Goal: Transaction & Acquisition: Book appointment/travel/reservation

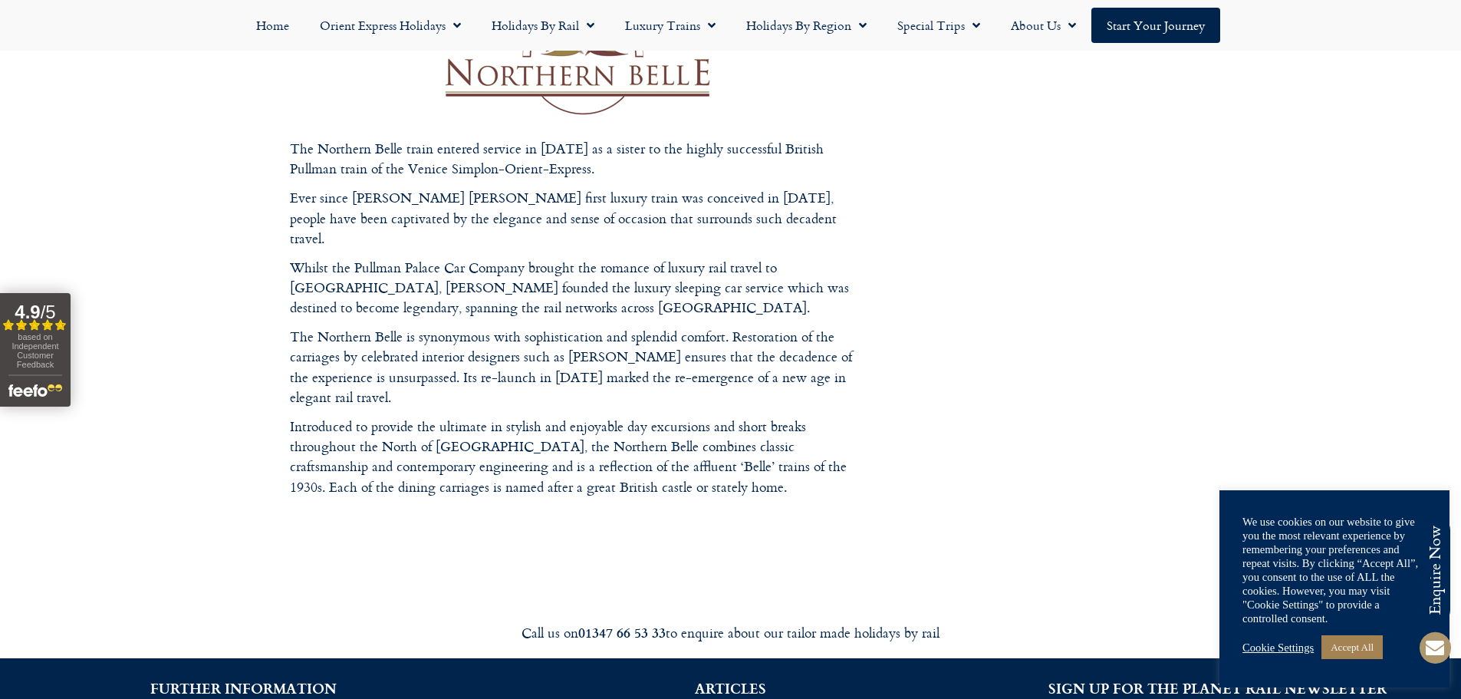
scroll to position [2163, 0]
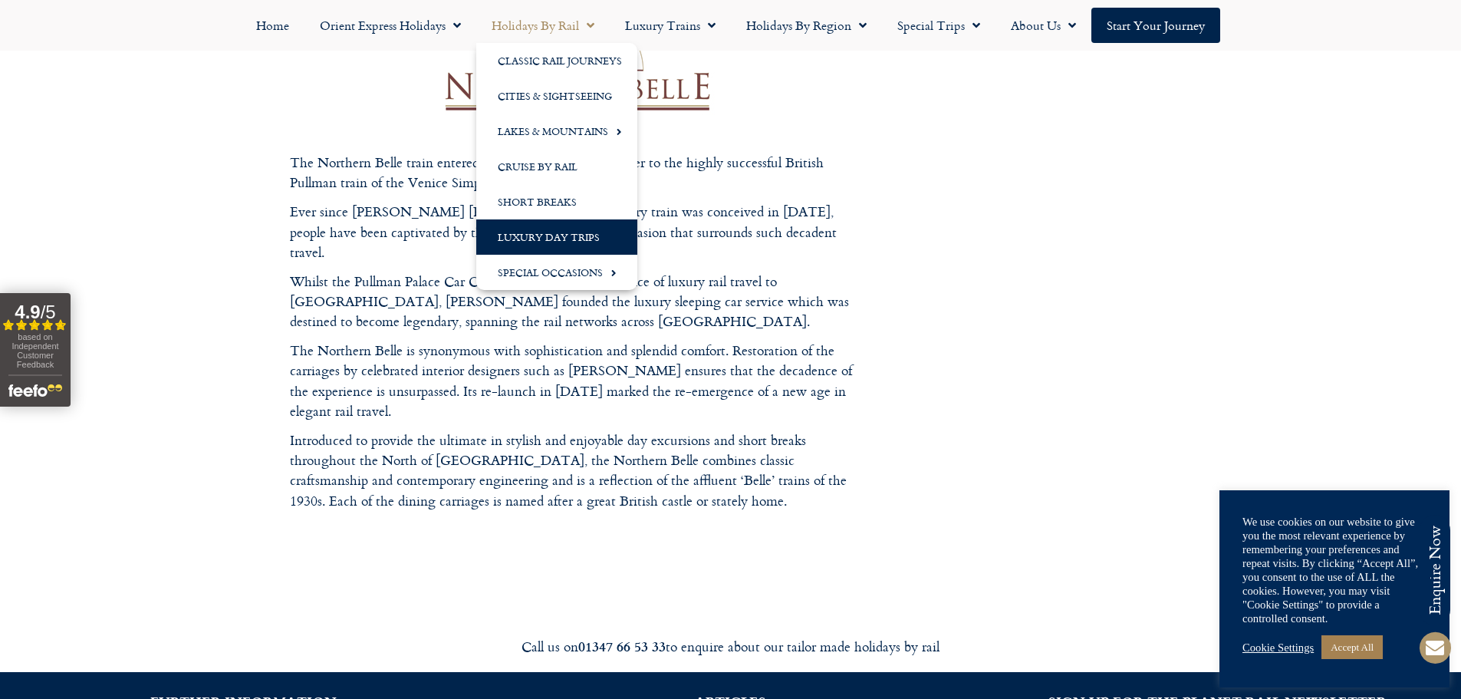
click at [573, 244] on link "Luxury Day Trips" at bounding box center [556, 236] width 161 height 35
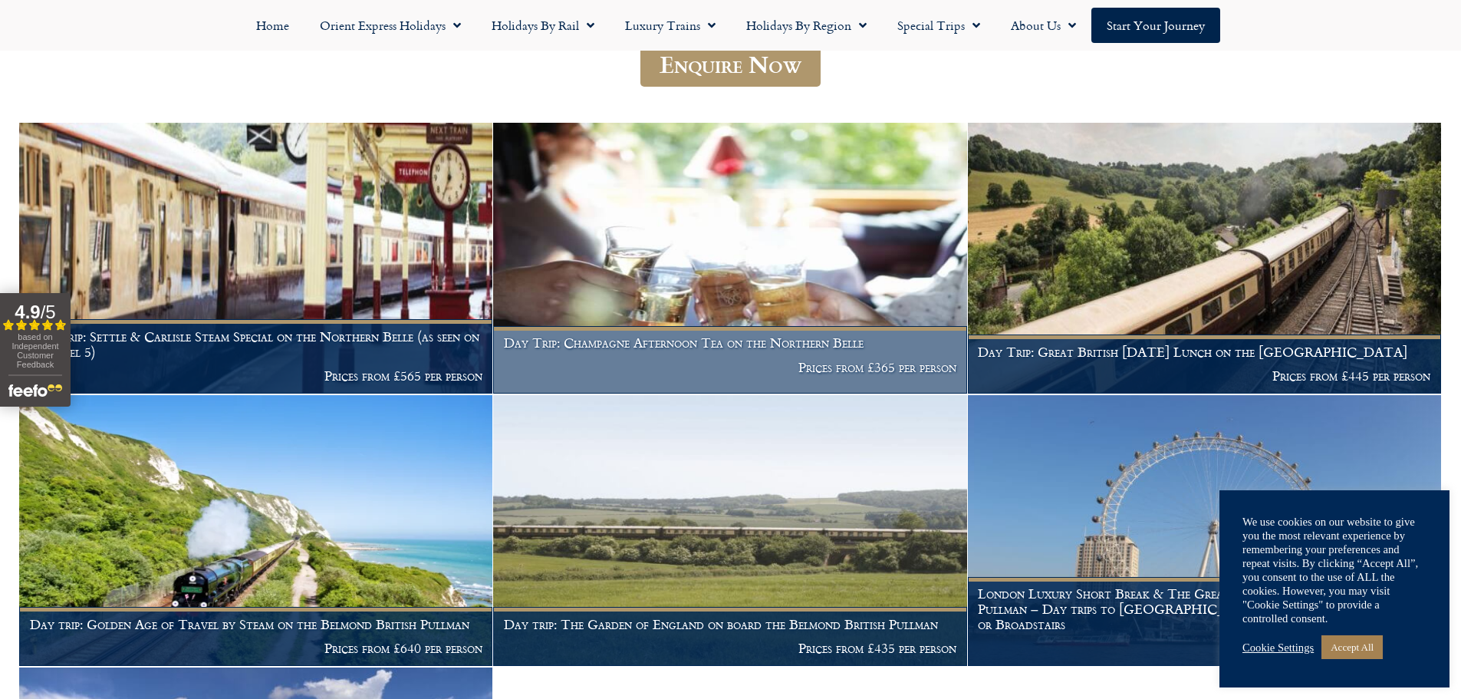
scroll to position [76, 0]
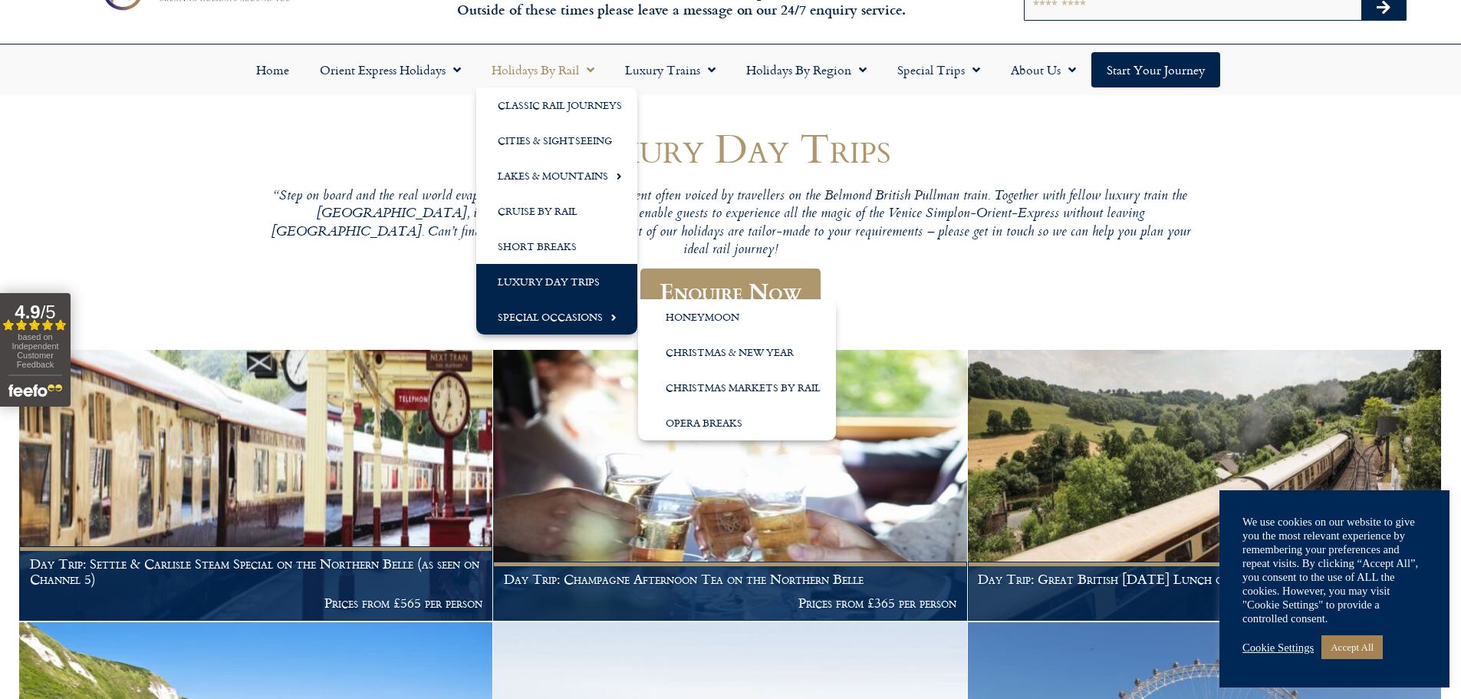
click at [553, 315] on link "Special Occasions" at bounding box center [556, 316] width 161 height 35
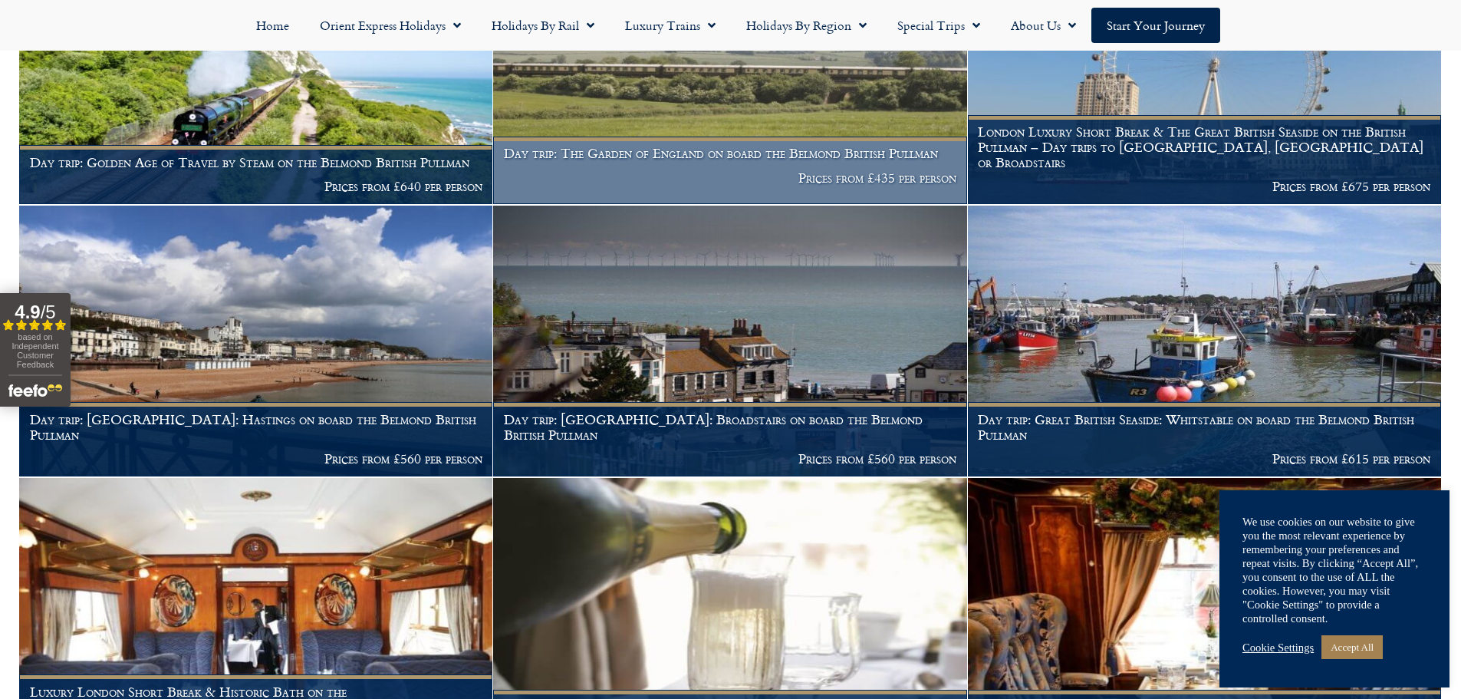
scroll to position [537, 0]
